Goal: Task Accomplishment & Management: Manage account settings

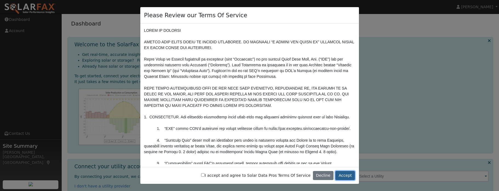
click at [347, 176] on button "Accept" at bounding box center [344, 175] width 19 height 9
click at [226, 175] on label "I accept and agree to Solar Data Pros Terms Of Service" at bounding box center [255, 176] width 109 height 6
click at [205, 175] on input "I accept and agree to Solar Data Pros Terms Of Service" at bounding box center [203, 175] width 4 height 4
checkbox input "true"
click at [349, 176] on button "Accept" at bounding box center [344, 175] width 19 height 9
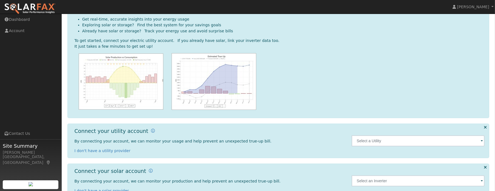
scroll to position [50, 0]
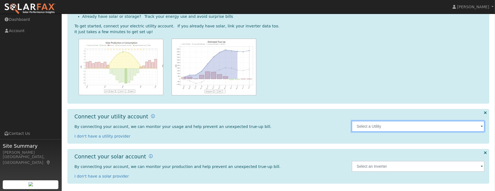
click at [389, 125] on input "text" at bounding box center [417, 126] width 133 height 11
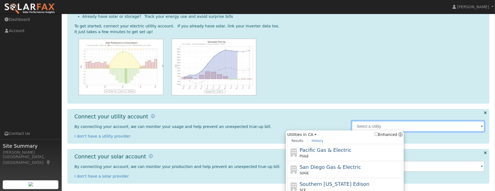
scroll to position [64, 0]
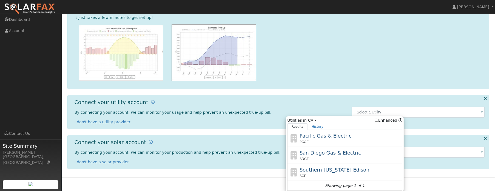
click at [210, 175] on div "Please Review our Terms Of Service I accept and agree to Solar Data Pros Terms …" at bounding box center [278, 64] width 433 height 228
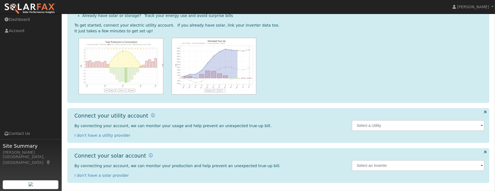
scroll to position [50, 0]
click at [19, 19] on link "Dashboard" at bounding box center [31, 19] width 62 height 11
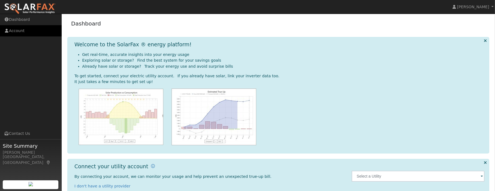
click at [24, 33] on link "Account" at bounding box center [31, 30] width 62 height 11
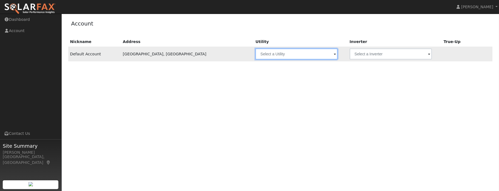
click at [255, 52] on input "text" at bounding box center [296, 53] width 82 height 11
